Goal: Information Seeking & Learning: Learn about a topic

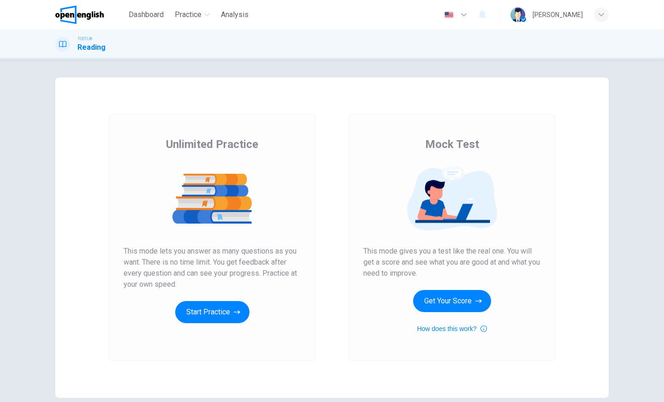
drag, startPoint x: 165, startPoint y: 287, endPoint x: 224, endPoint y: 284, distance: 58.7
click at [211, 284] on span "This mode lets you answer as many questions as you want. There is no time limit…" at bounding box center [212, 268] width 177 height 44
drag, startPoint x: 236, startPoint y: 284, endPoint x: 283, endPoint y: 278, distance: 47.3
click at [236, 284] on span "This mode lets you answer as many questions as you want. There is no time limit…" at bounding box center [212, 268] width 177 height 44
drag, startPoint x: 431, startPoint y: 147, endPoint x: 475, endPoint y: 147, distance: 44.3
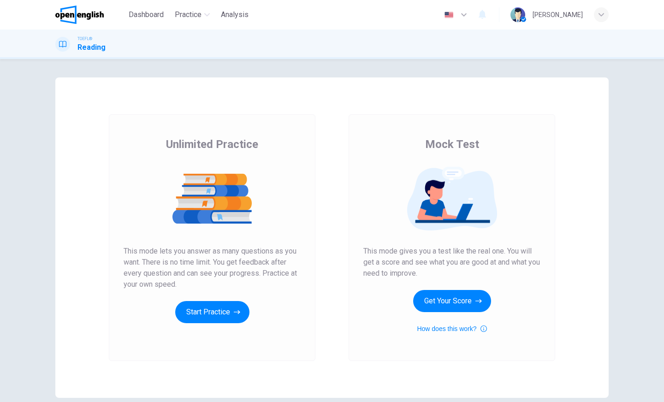
click at [475, 147] on span "Mock Test" at bounding box center [452, 144] width 54 height 15
drag, startPoint x: 358, startPoint y: 252, endPoint x: 411, endPoint y: 254, distance: 53.1
click at [406, 254] on div "Mock Test This mode gives you a test like the real one. You will get a score an…" at bounding box center [452, 237] width 207 height 247
drag, startPoint x: 418, startPoint y: 254, endPoint x: 481, endPoint y: 258, distance: 63.3
click at [471, 255] on span "This mode gives you a test like the real one. You will get a score and see what…" at bounding box center [451, 262] width 177 height 33
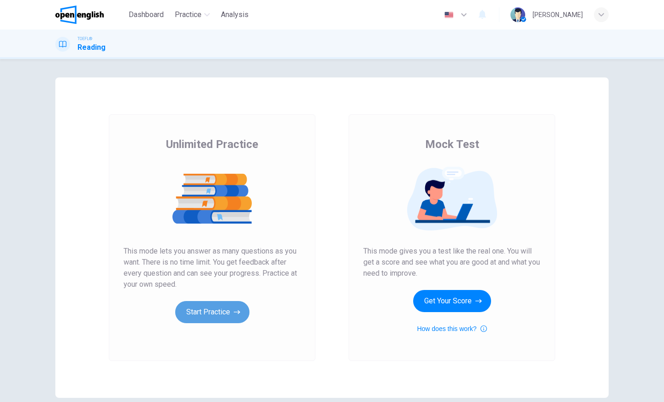
click at [228, 307] on button "Start Practice" at bounding box center [212, 312] width 74 height 22
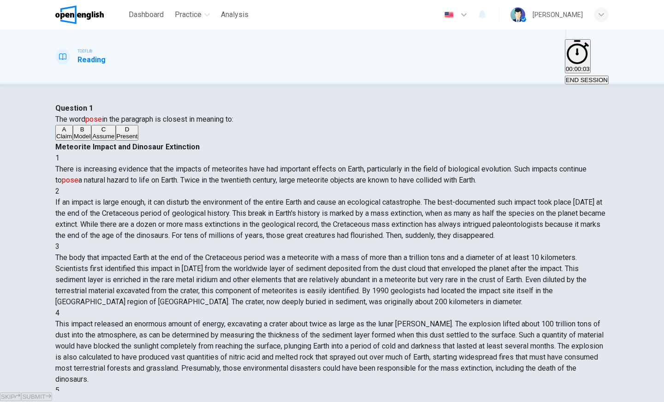
drag, startPoint x: 120, startPoint y: 123, endPoint x: 140, endPoint y: 124, distance: 19.8
click at [145, 123] on span "The word pose in the paragraph is closest in meaning to:" at bounding box center [144, 119] width 178 height 9
drag, startPoint x: 108, startPoint y: 124, endPoint x: 147, endPoint y: 126, distance: 38.8
click at [144, 124] on span "The word pose in the paragraph is closest in meaning to:" at bounding box center [144, 119] width 178 height 9
drag, startPoint x: 376, startPoint y: 100, endPoint x: 467, endPoint y: 110, distance: 90.9
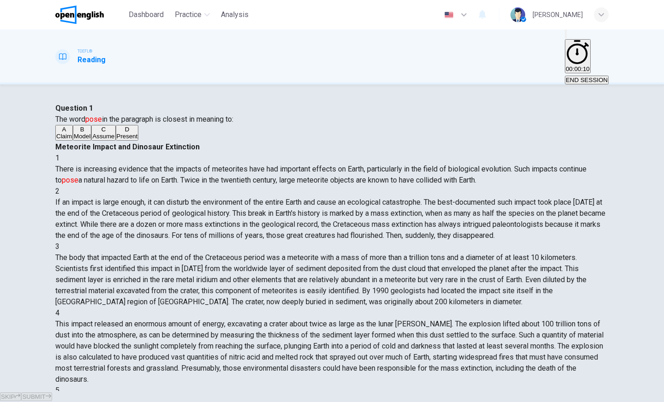
click at [453, 142] on h4 "Meteorite Impact and Dinosaur Extinction" at bounding box center [331, 147] width 553 height 11
click at [566, 65] on span "00:00:12" at bounding box center [578, 68] width 24 height 7
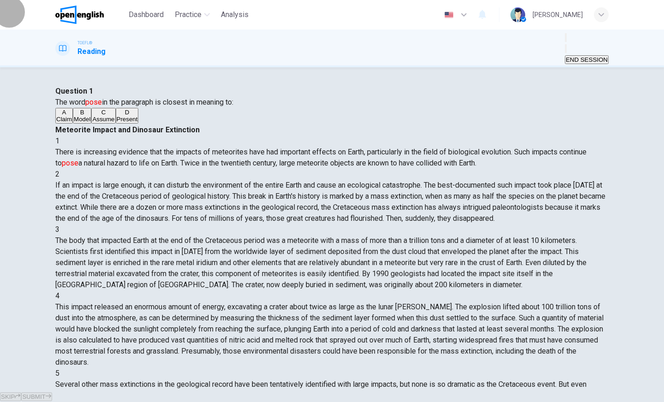
click at [566, 40] on icon "Mute" at bounding box center [566, 40] width 0 height 0
click at [566, 40] on icon "Unmute" at bounding box center [566, 40] width 0 height 0
click at [91, 124] on button "C Assume" at bounding box center [103, 116] width 24 height 16
click at [52, 392] on button "SUBMIT" at bounding box center [36, 396] width 30 height 9
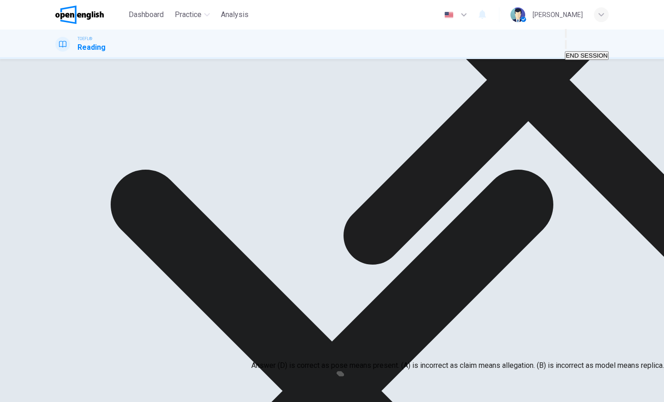
click at [413, 311] on div "Explanation" at bounding box center [528, 70] width 554 height 579
drag, startPoint x: 364, startPoint y: 120, endPoint x: 430, endPoint y: 139, distance: 68.0
click at [437, 141] on div "1 There is increasing evidence that the impacts of meteorites have had importan…" at bounding box center [331, 143] width 553 height 33
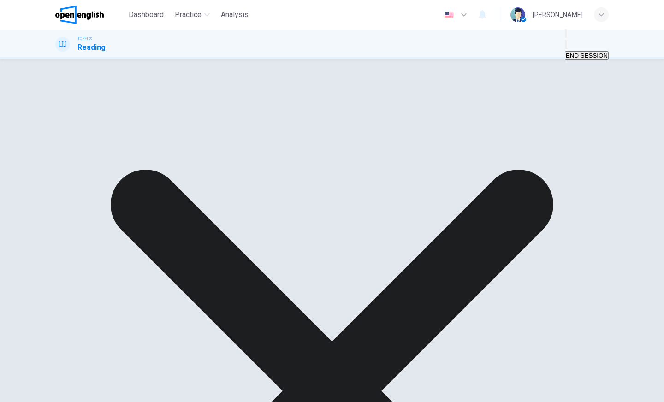
drag, startPoint x: 363, startPoint y: 124, endPoint x: 367, endPoint y: 127, distance: 4.9
click at [391, 139] on span "There is increasing evidence that the impacts of meteorites have had important …" at bounding box center [320, 149] width 531 height 20
click at [366, 139] on span "There is increasing evidence that the impacts of meteorites have had important …" at bounding box center [320, 149] width 531 height 20
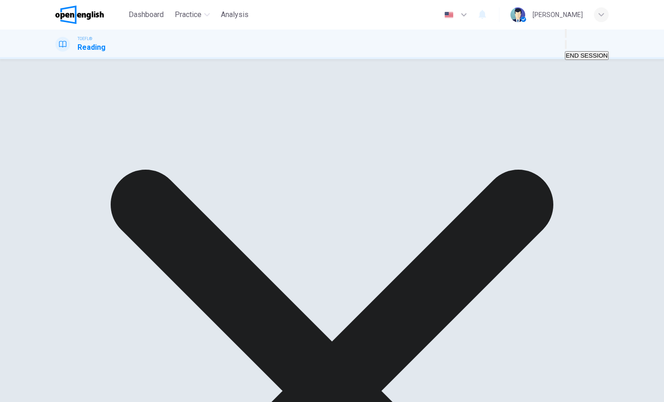
drag, startPoint x: 366, startPoint y: 126, endPoint x: 438, endPoint y: 145, distance: 74.4
click at [429, 143] on span "There is increasing evidence that the impacts of meteorites have had important …" at bounding box center [320, 149] width 531 height 20
click at [445, 148] on span "There is increasing evidence that the impacts of meteorites have had important …" at bounding box center [320, 149] width 531 height 20
drag, startPoint x: 81, startPoint y: 121, endPoint x: 213, endPoint y: 130, distance: 132.1
click at [213, 116] on div "Question 1 The word pose in the paragraph is closest in meaning to: A Claim B M…" at bounding box center [331, 96] width 553 height 39
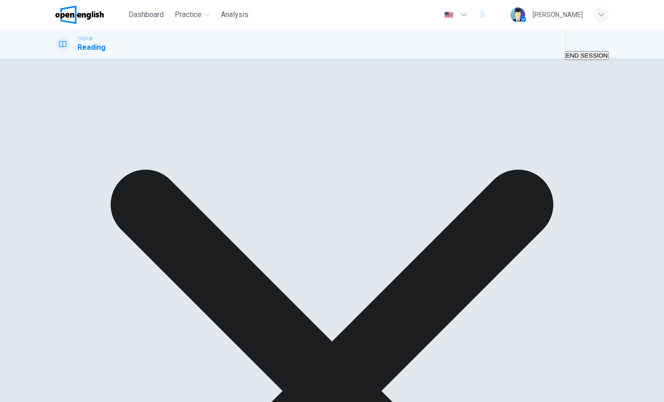
click at [165, 116] on div "A Claim B Model C Assume D Present" at bounding box center [331, 108] width 553 height 17
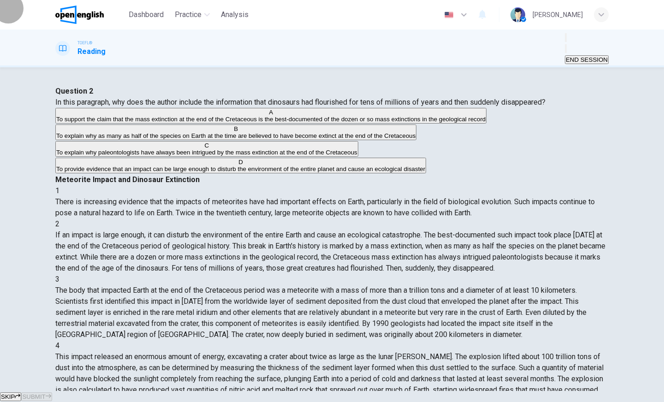
click at [566, 51] on icon "Show" at bounding box center [566, 51] width 0 height 0
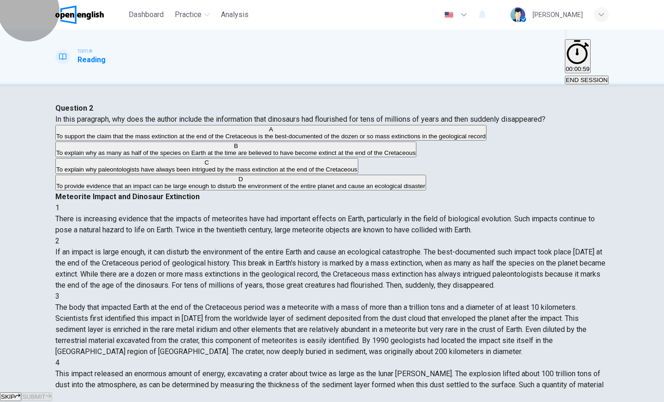
click at [566, 65] on span "00:00:59" at bounding box center [578, 68] width 24 height 7
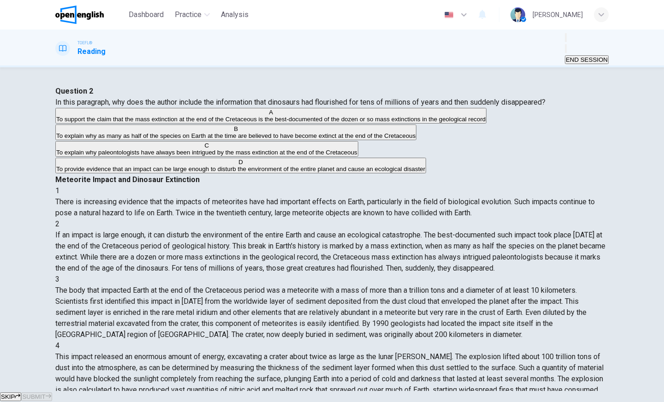
drag, startPoint x: 99, startPoint y: 125, endPoint x: 148, endPoint y: 127, distance: 49.4
click at [136, 106] on span "In this paragraph, why does the author include the information that dinosaurs h…" at bounding box center [300, 102] width 490 height 9
drag, startPoint x: 89, startPoint y: 129, endPoint x: 138, endPoint y: 124, distance: 50.0
click at [138, 106] on span "In this paragraph, why does the author include the information that dinosaurs h…" at bounding box center [300, 102] width 490 height 9
drag, startPoint x: 138, startPoint y: 124, endPoint x: 186, endPoint y: 127, distance: 48.0
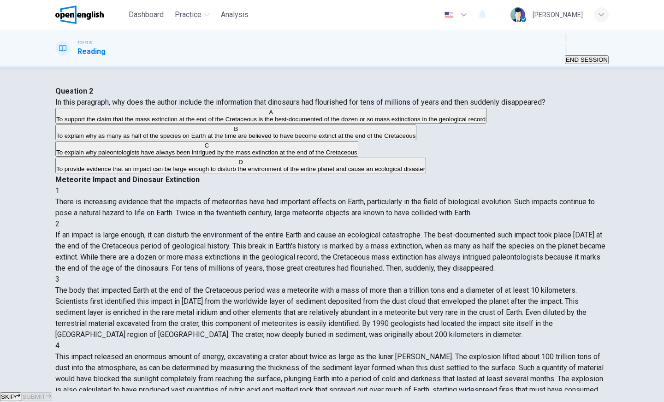
click at [186, 106] on span "In this paragraph, why does the author include the information that dinosaurs h…" at bounding box center [300, 102] width 490 height 9
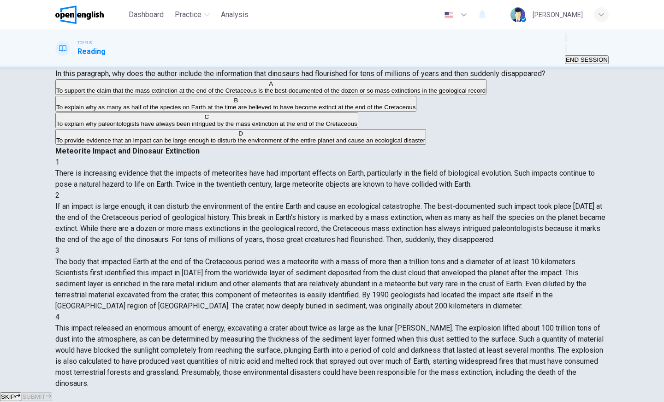
scroll to position [31, 0]
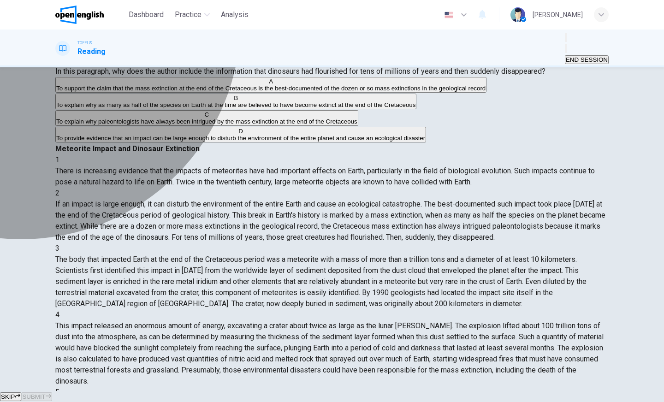
click at [93, 126] on button "C To explain why paleontologists have always been intrigued by the mass extinct…" at bounding box center [206, 118] width 303 height 16
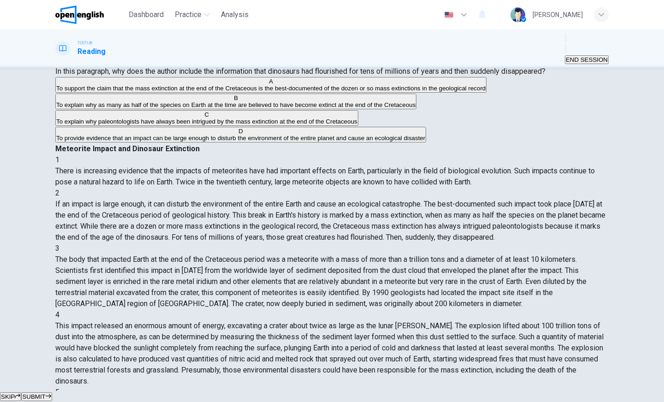
click at [52, 392] on button "SUBMIT" at bounding box center [36, 396] width 30 height 9
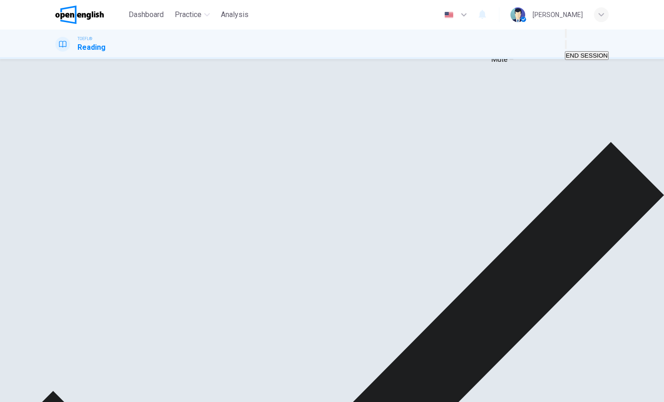
click at [565, 38] on button "Mute" at bounding box center [566, 33] width 2 height 9
click at [565, 38] on button "Unmute" at bounding box center [566, 33] width 2 height 9
click at [565, 47] on button "Show" at bounding box center [566, 44] width 2 height 9
click at [566, 53] on span "00:02:38" at bounding box center [578, 56] width 24 height 7
drag, startPoint x: 143, startPoint y: 94, endPoint x: 225, endPoint y: 99, distance: 81.8
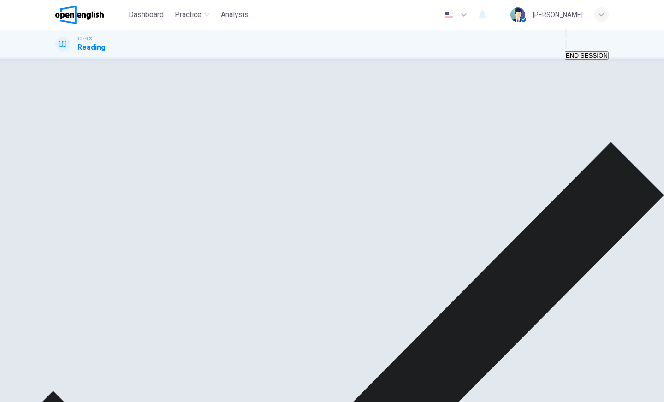
click at [223, 67] on span "In this paragraph, why does the author include the information that dinosaurs h…" at bounding box center [300, 63] width 490 height 9
drag, startPoint x: 96, startPoint y: 107, endPoint x: 117, endPoint y: 105, distance: 20.8
click at [116, 67] on span "In this paragraph, why does the author include the information that dinosaurs h…" at bounding box center [300, 63] width 490 height 9
click at [565, 45] on button "Show" at bounding box center [566, 44] width 2 height 9
click at [565, 49] on button "00:02:38" at bounding box center [578, 44] width 26 height 34
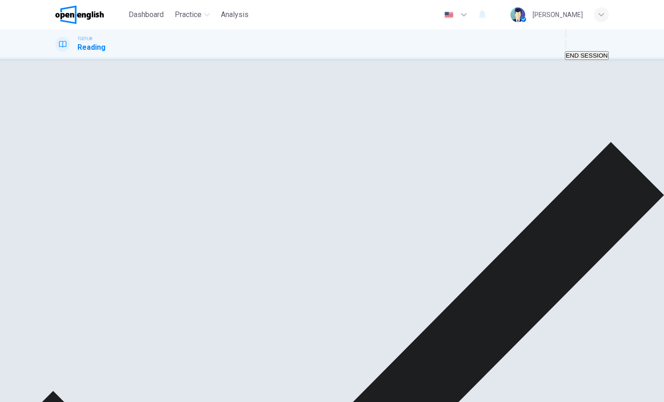
click at [565, 40] on button "Show" at bounding box center [566, 44] width 2 height 9
click at [566, 53] on span "00:02:38" at bounding box center [578, 56] width 24 height 7
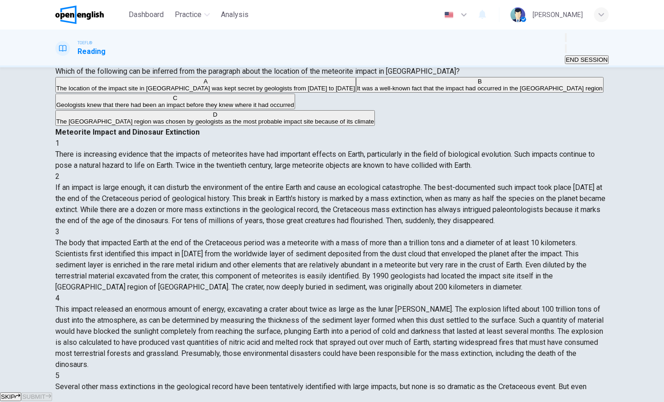
scroll to position [134, 0]
click at [85, 85] on div "A" at bounding box center [205, 81] width 299 height 7
click at [52, 392] on button "SUBMIT" at bounding box center [36, 396] width 30 height 9
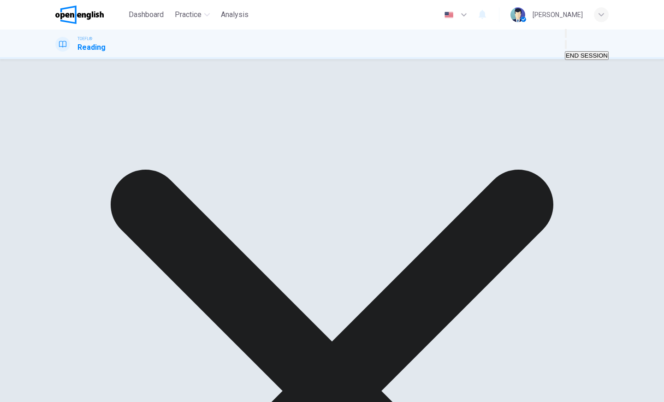
click at [566, 47] on icon "Show" at bounding box center [566, 47] width 0 height 0
click at [565, 48] on button "00:04:46" at bounding box center [578, 44] width 26 height 34
drag, startPoint x: 95, startPoint y: 18, endPoint x: 413, endPoint y: 78, distance: 323.2
click at [95, 18] on img at bounding box center [79, 15] width 48 height 18
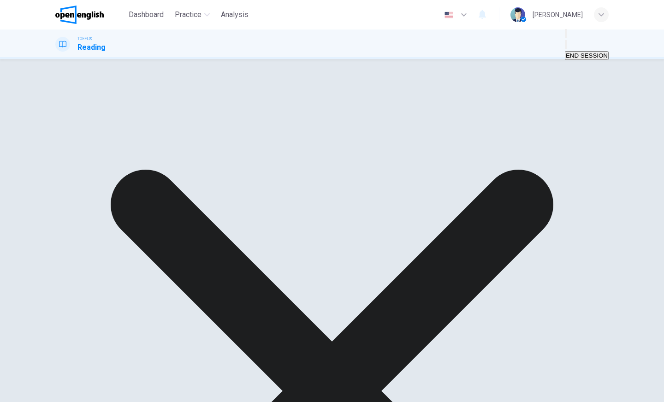
click at [583, 52] on span "END SESSION" at bounding box center [587, 55] width 42 height 7
